Goal: Find specific page/section: Find specific page/section

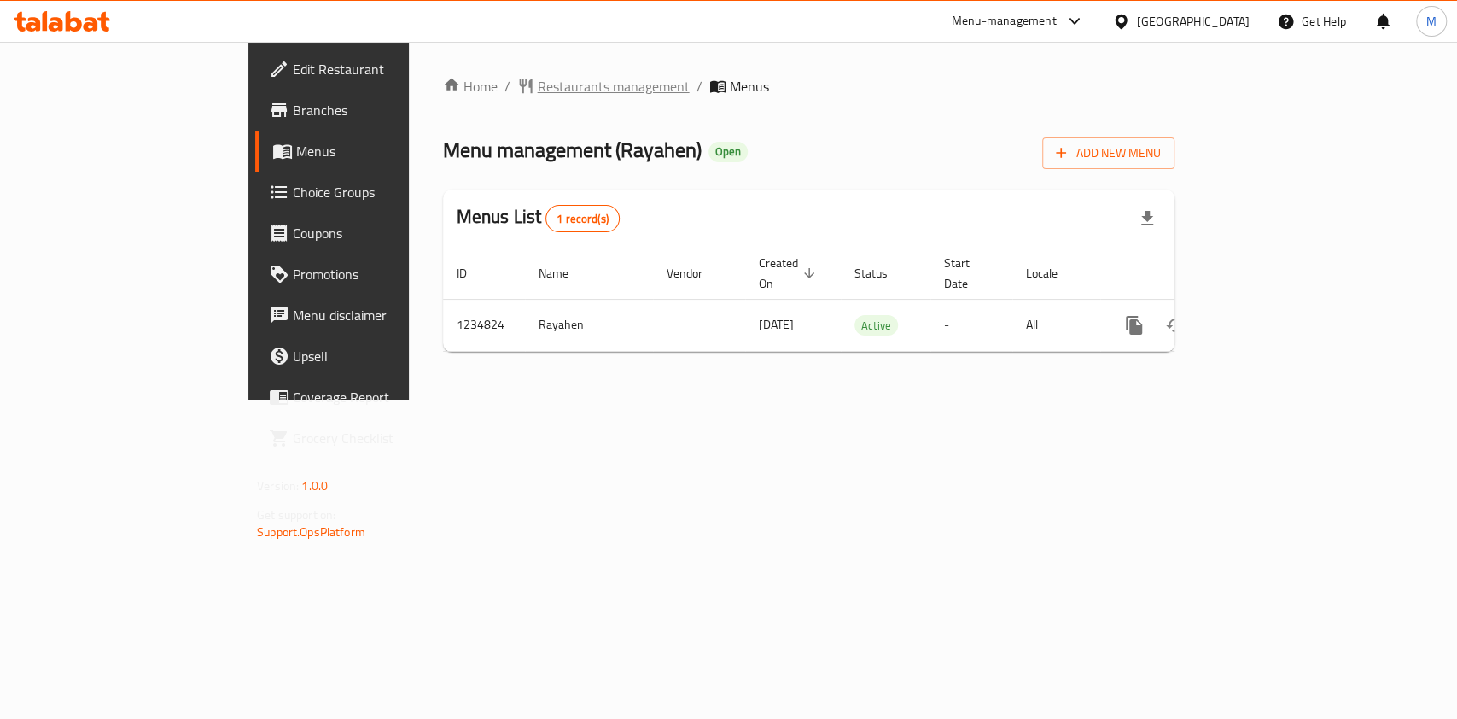
click at [538, 92] on span "Restaurants management" at bounding box center [614, 86] width 152 height 20
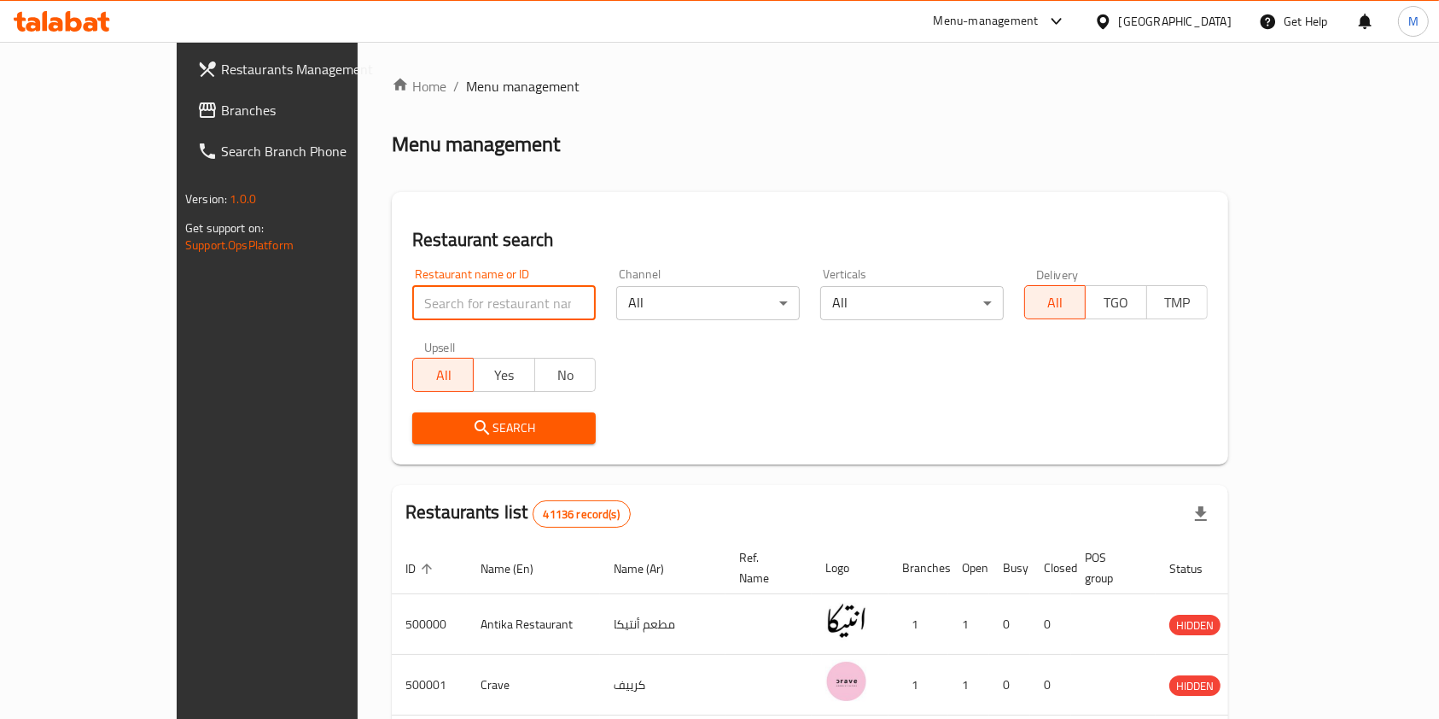
click at [412, 306] on input "search" at bounding box center [504, 303] width 184 height 34
paste input "705570"
type input "705570"
click button "Search" at bounding box center [504, 428] width 184 height 32
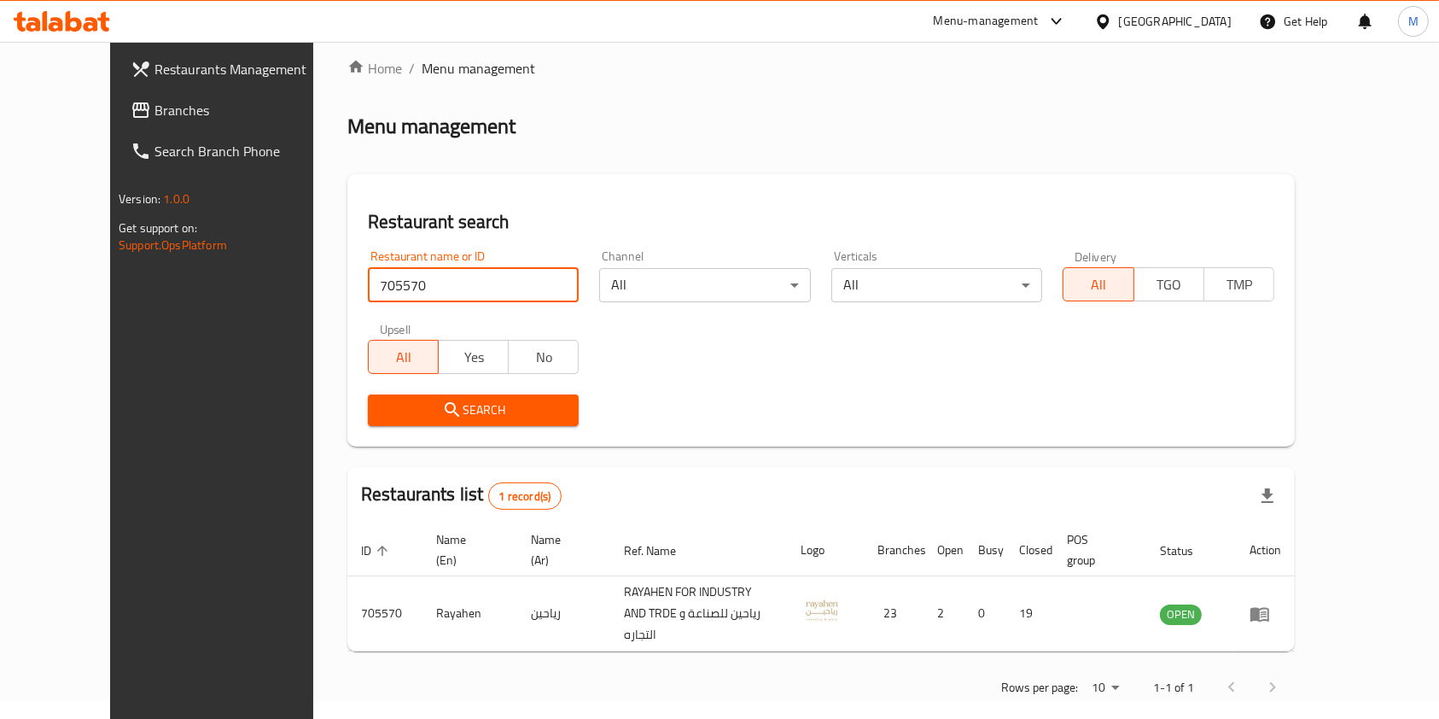
scroll to position [27, 0]
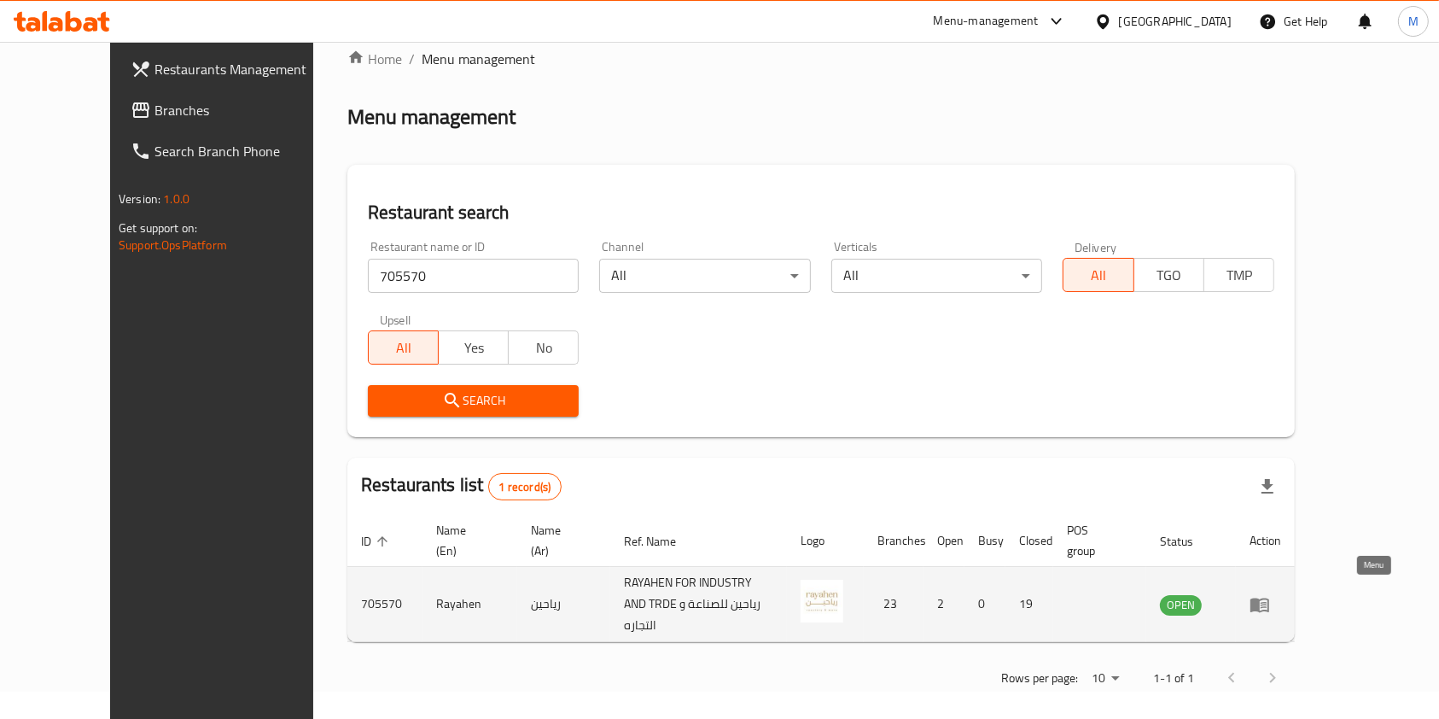
click at [1267, 602] on icon "enhanced table" at bounding box center [1264, 605] width 6 height 7
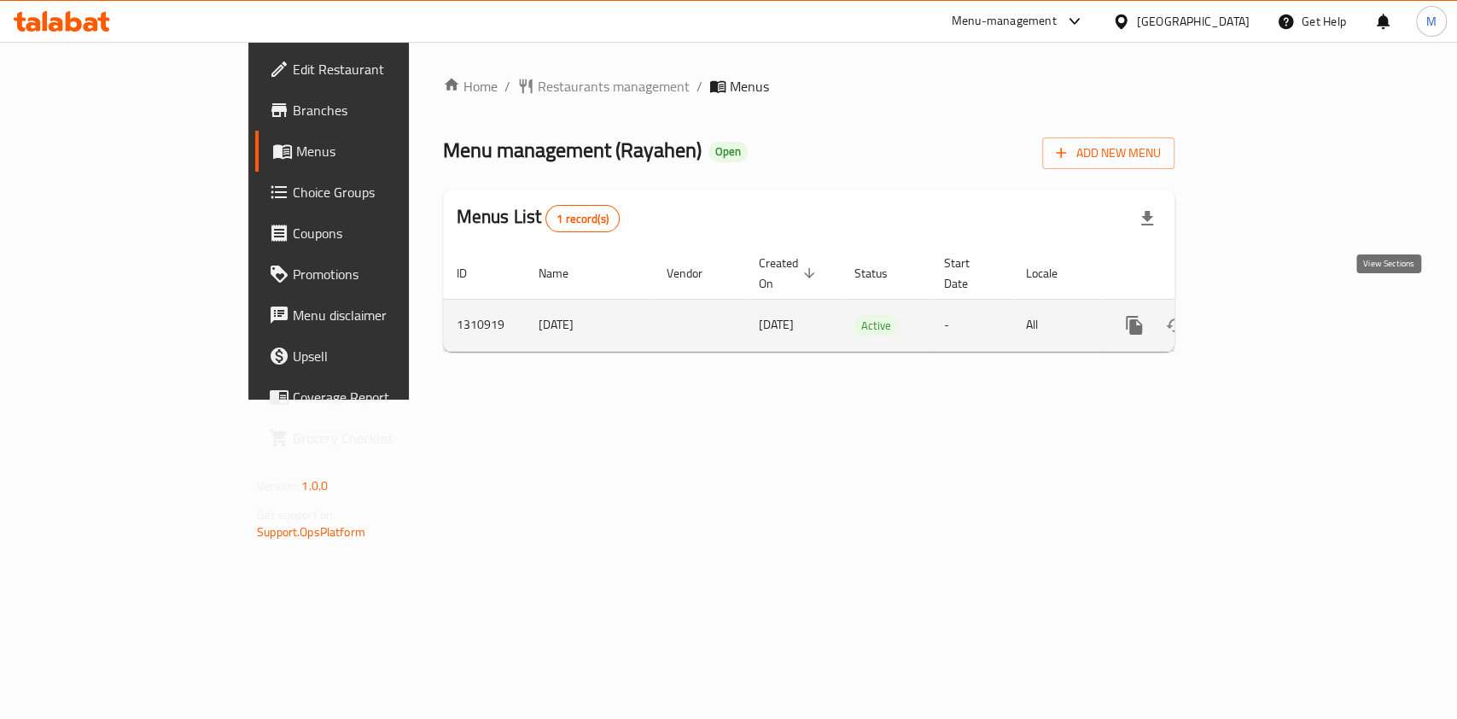
click at [1268, 315] on icon "enhanced table" at bounding box center [1257, 325] width 20 height 20
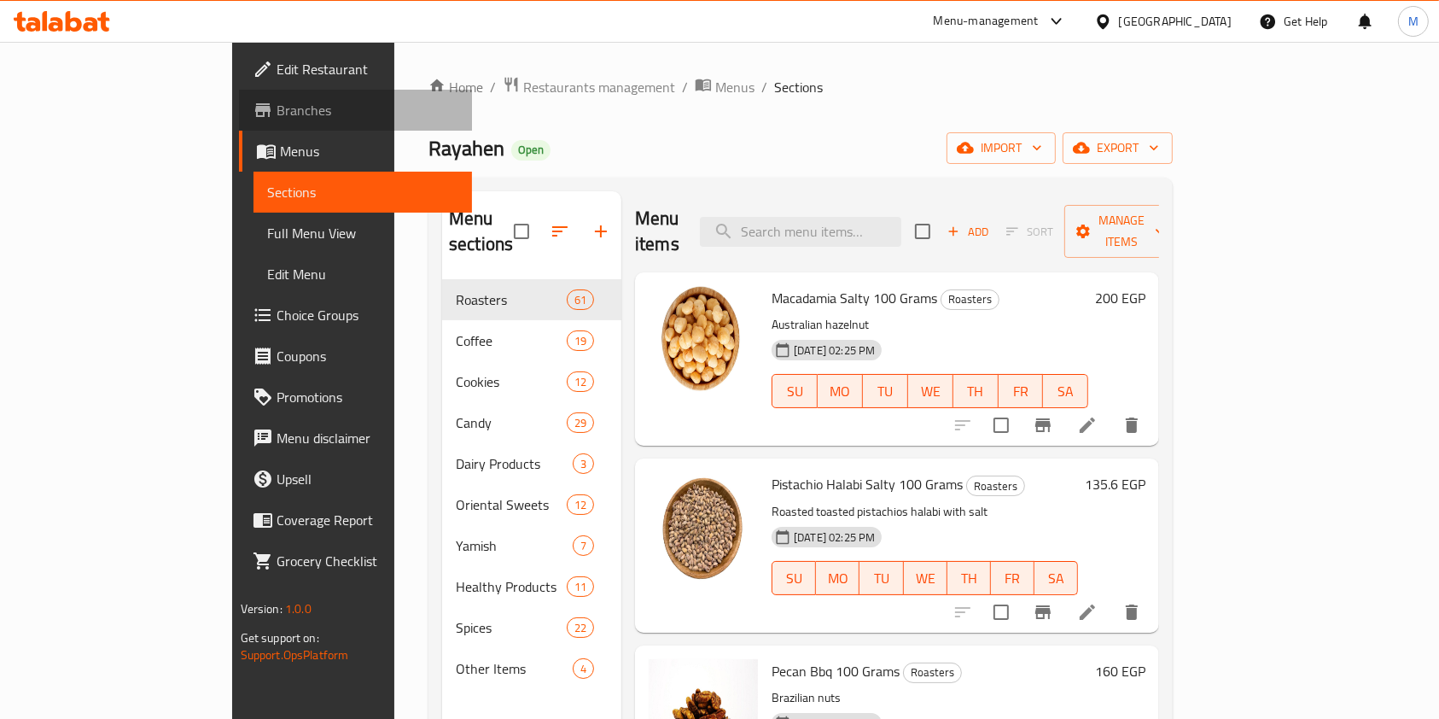
click at [277, 106] on span "Branches" at bounding box center [368, 110] width 183 height 20
